Goal: Task Accomplishment & Management: Complete application form

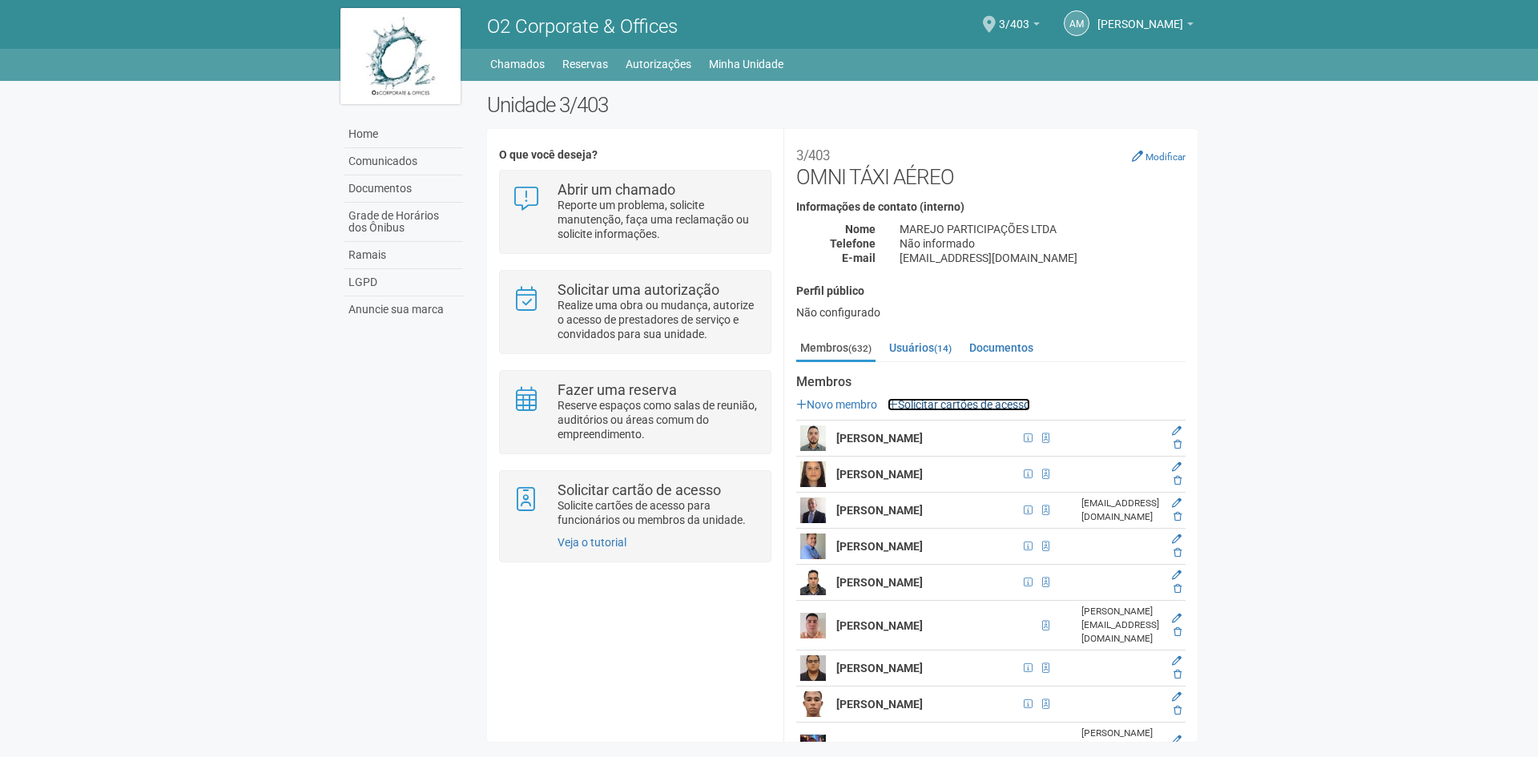
click at [958, 402] on link "Solicitar cartões de acesso" at bounding box center [958, 404] width 143 height 13
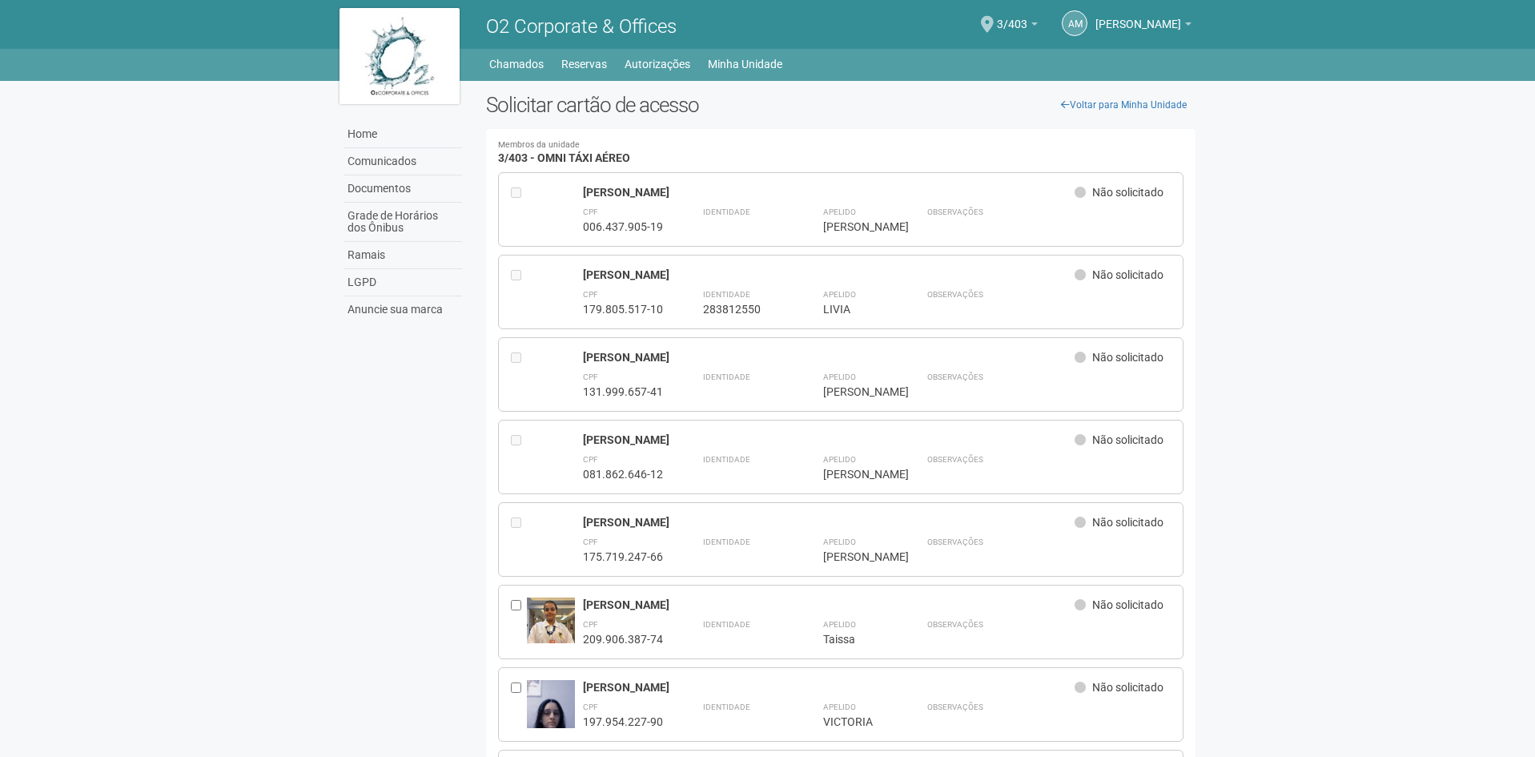
click at [1290, 235] on body "Aguarde... O2 Corporate & Offices AM Anny Marcelle Gonçalves Anny Marcelle Gonç…" at bounding box center [767, 378] width 1535 height 757
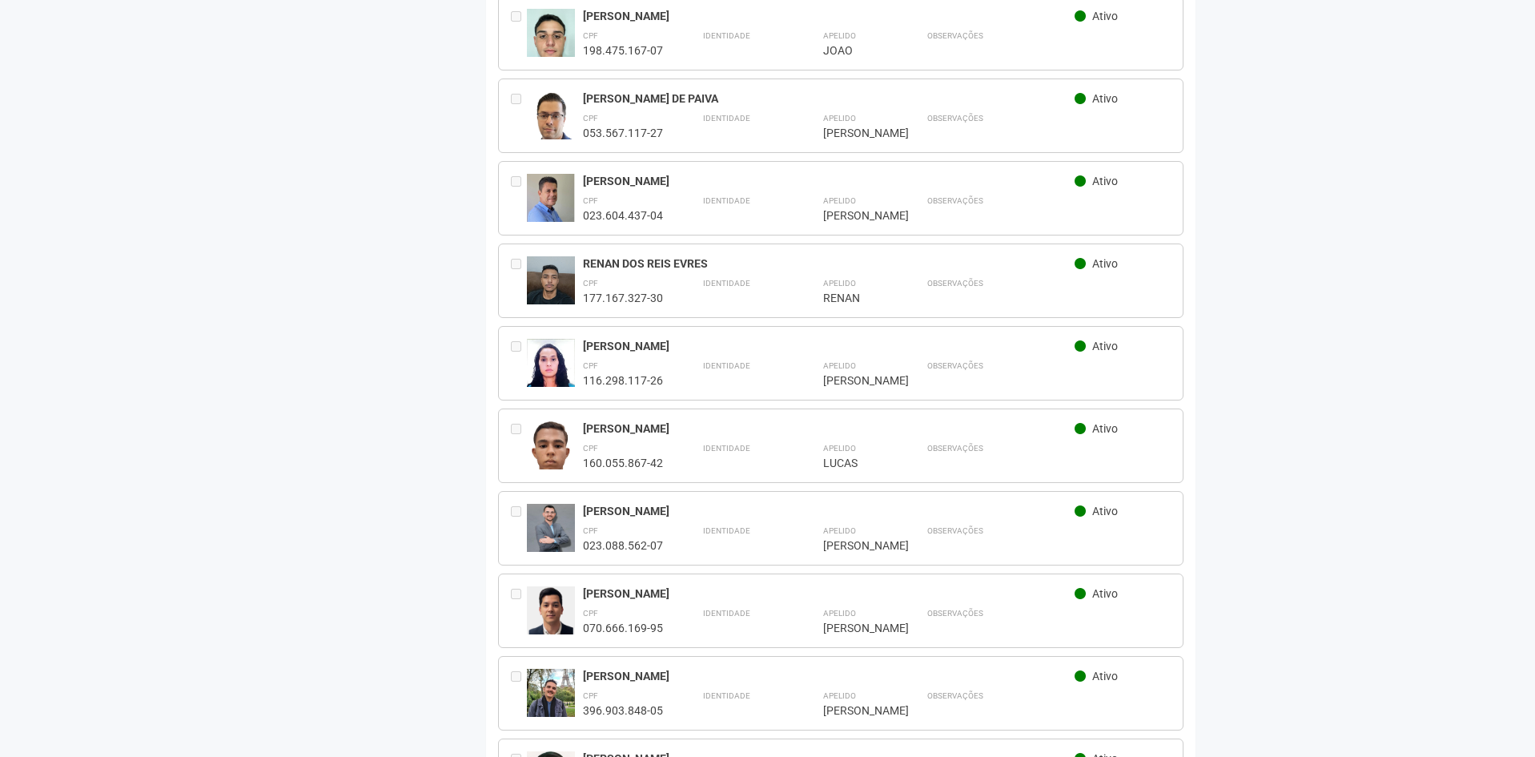
scroll to position [11824, 0]
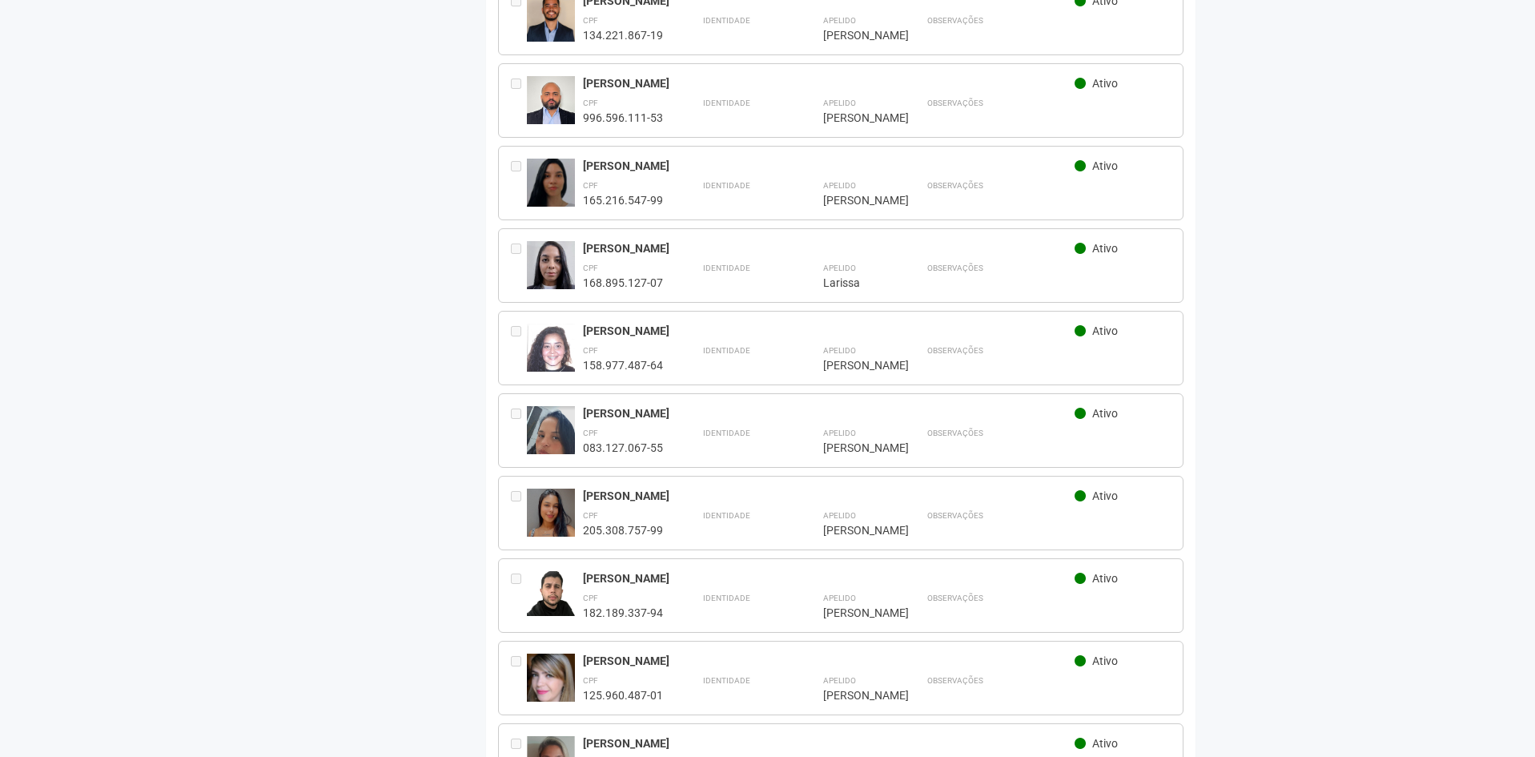
click at [598, 489] on div "Anny Marcelle Gonçalves Rodrigues Lemos Ativo" at bounding box center [877, 498] width 589 height 18
click at [518, 489] on div at bounding box center [519, 513] width 16 height 49
drag, startPoint x: 687, startPoint y: 394, endPoint x: 1093, endPoint y: 371, distance: 406.8
click at [1093, 489] on span "Ativo" at bounding box center [1106, 495] width 26 height 13
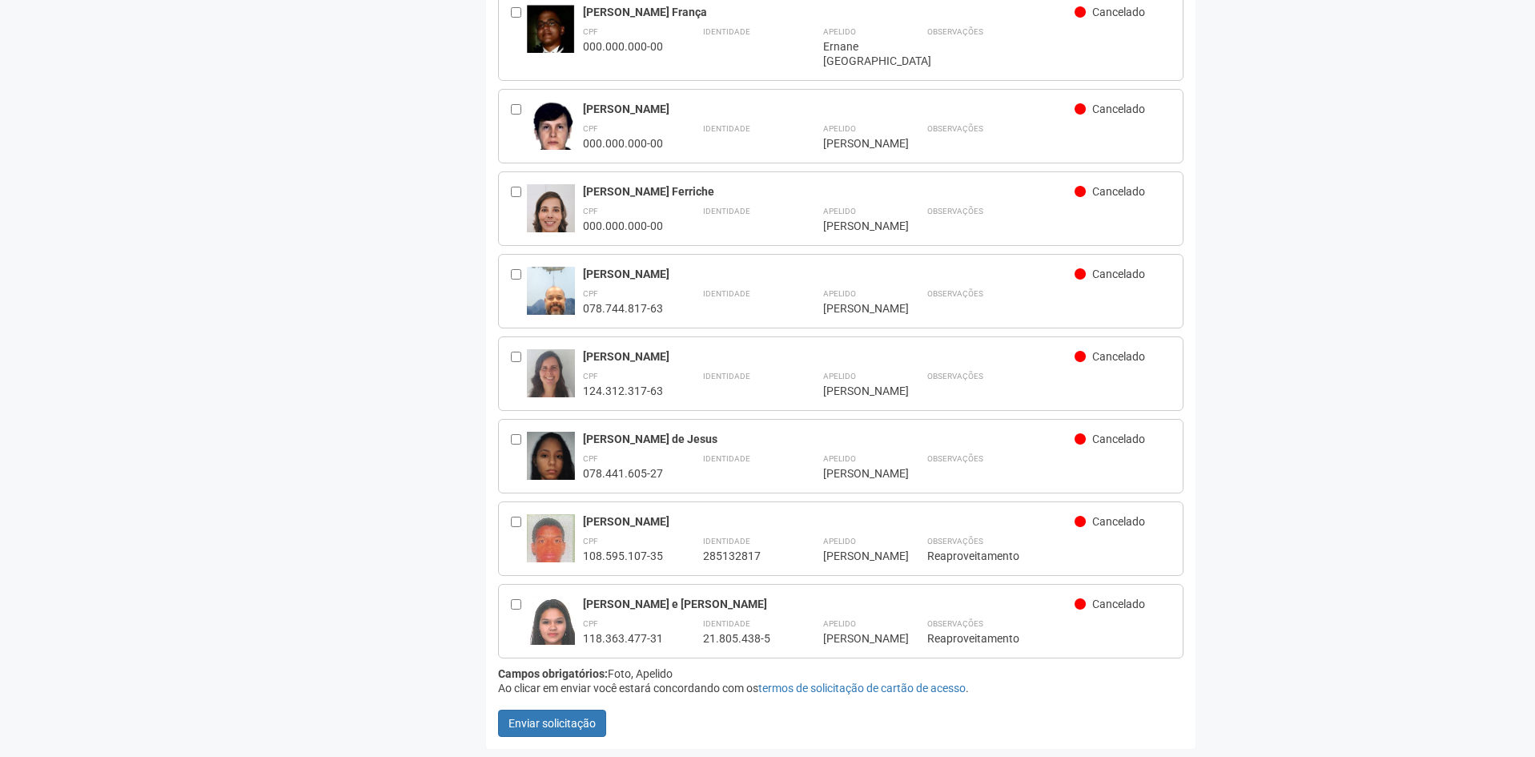
scroll to position [52898, 0]
click at [509, 586] on div "**********" at bounding box center [841, 621] width 686 height 74
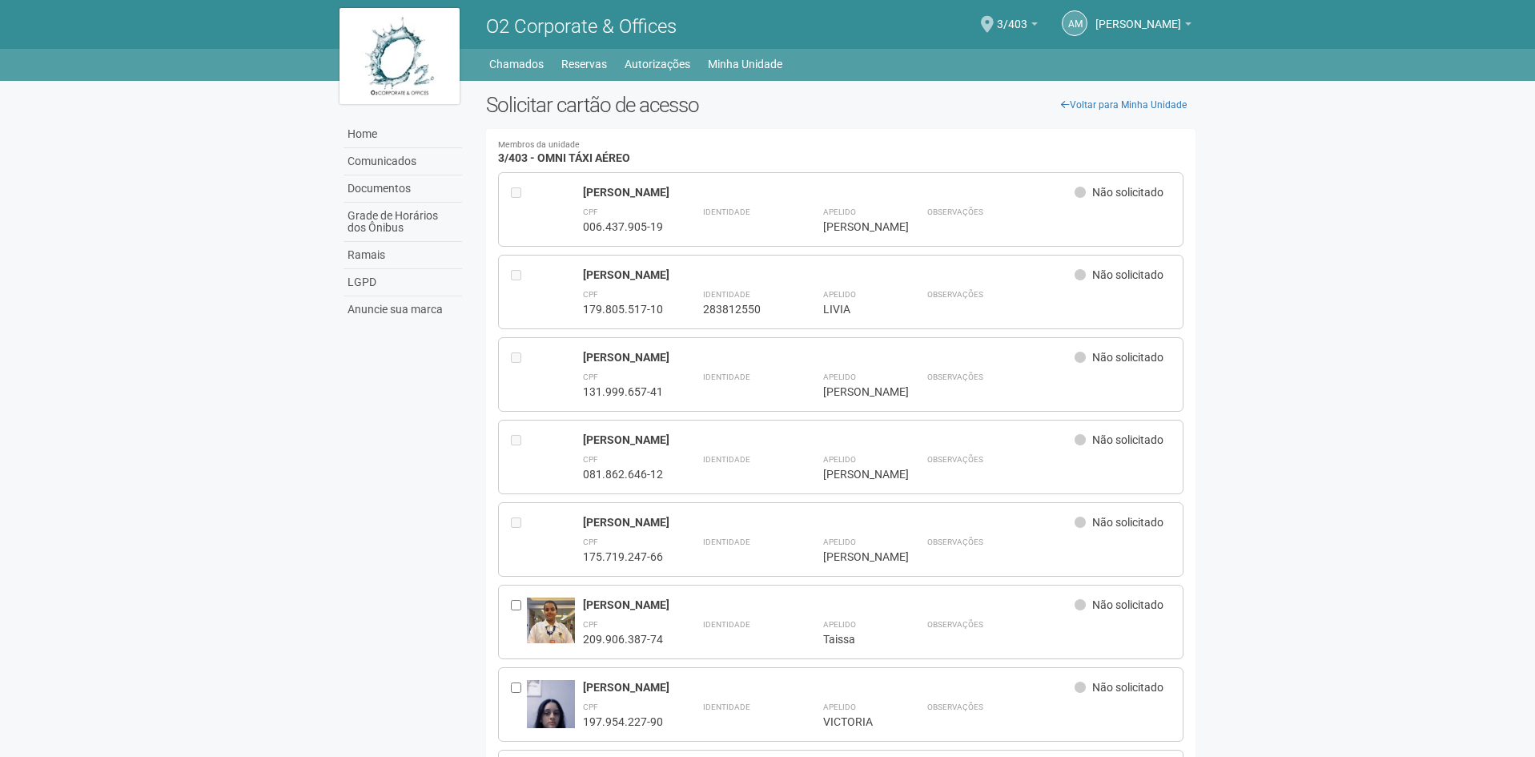
scroll to position [11824, 0]
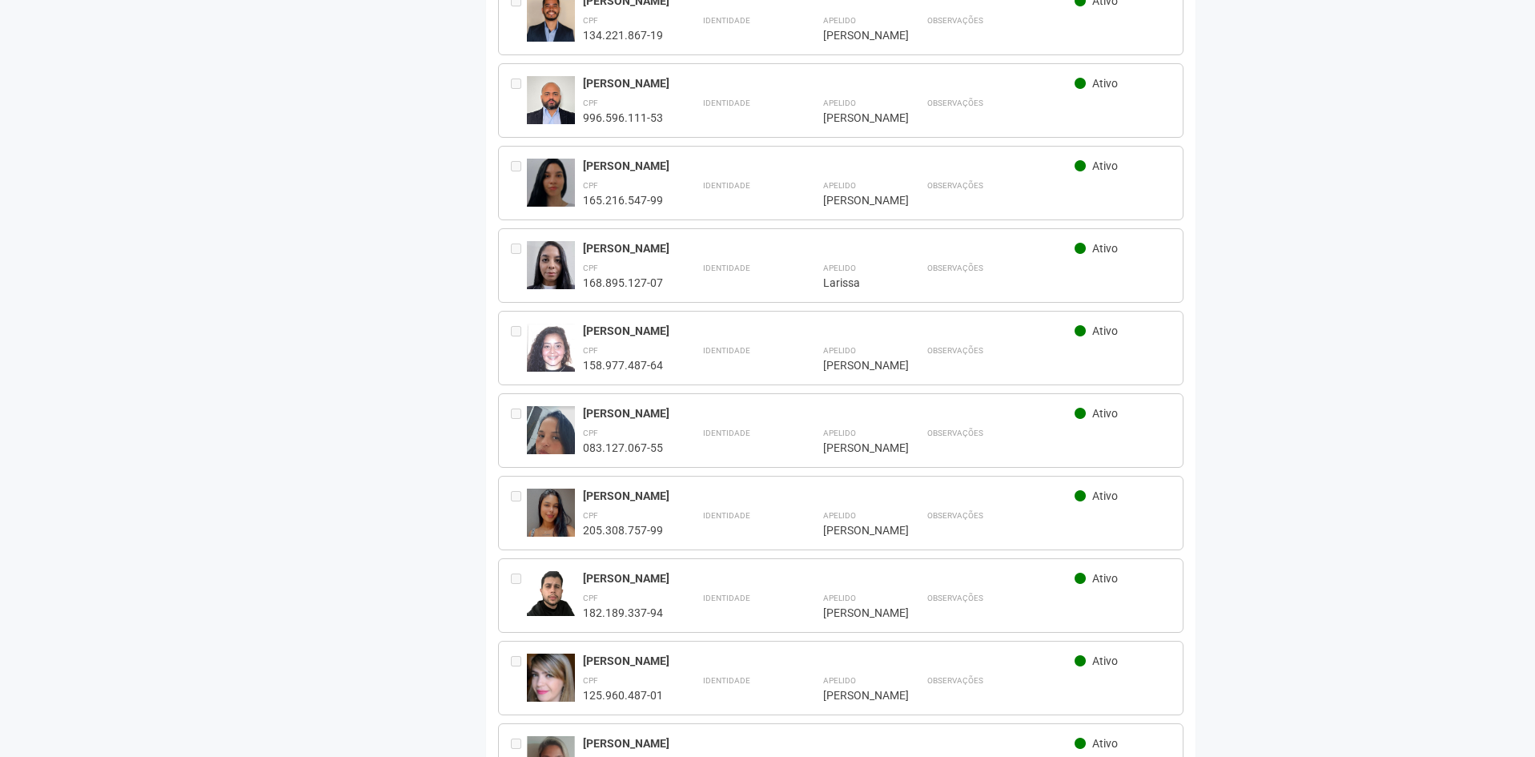
click at [511, 393] on div "Karla Teixeira loureiro Ativo CPF 083.127.067-55 Identidade Apelido ***** Karla…" at bounding box center [841, 430] width 686 height 74
click at [521, 489] on div at bounding box center [519, 513] width 16 height 49
click at [619, 241] on div "[PERSON_NAME]" at bounding box center [829, 248] width 493 height 14
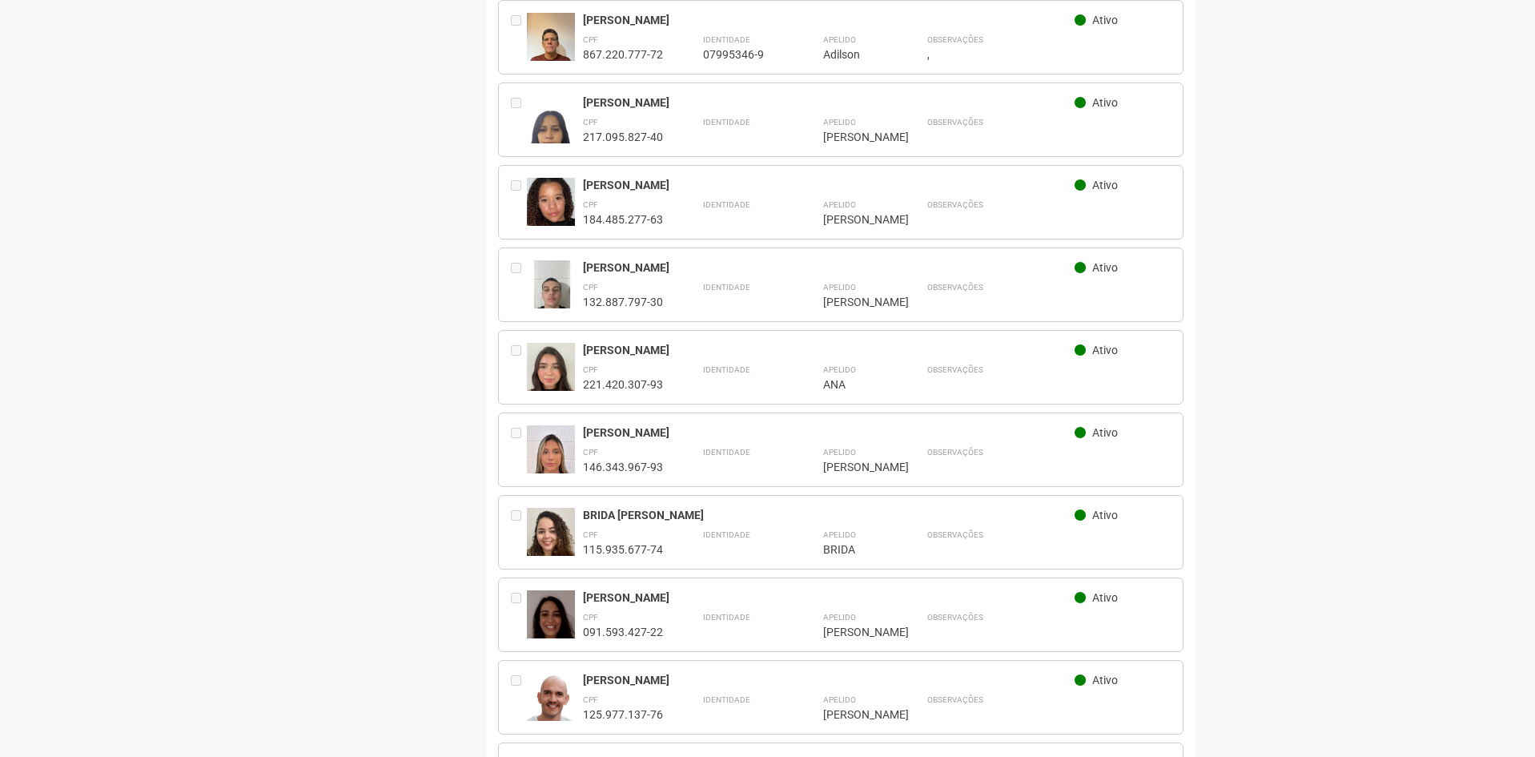
scroll to position [0, 0]
